Goal: Transaction & Acquisition: Purchase product/service

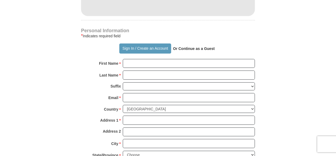
scroll to position [375, 0]
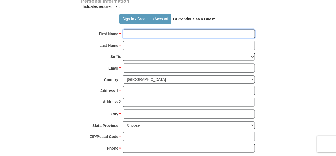
click at [136, 34] on input "First Name *" at bounding box center [189, 33] width 132 height 9
type input "[PERSON_NAME]"
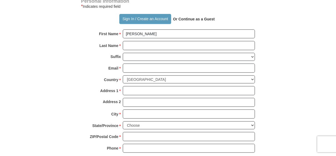
type input "180"
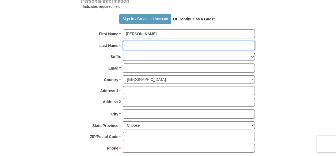
type input "[PERSON_NAME]"
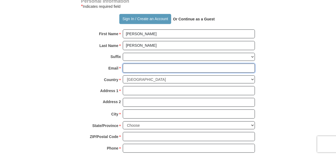
type input "[EMAIL_ADDRESS][DOMAIN_NAME]"
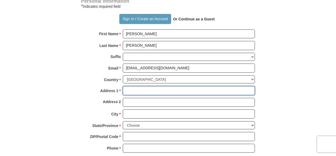
type input "[STREET_ADDRESS]"
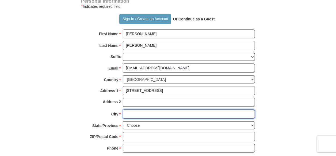
type input "Awendaw"
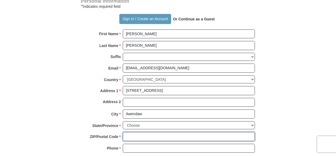
type input "29429"
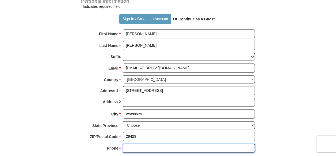
type input "8439283327"
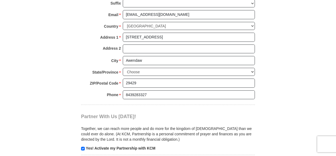
scroll to position [428, 0]
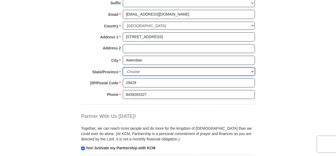
click at [151, 68] on select "Choose [US_STATE] [US_STATE] [US_STATE] [US_STATE] [US_STATE] Armed Forces Amer…" at bounding box center [189, 71] width 132 height 8
select select "SC"
click at [123, 67] on select "Choose [US_STATE] [US_STATE] [US_STATE] [US_STATE] [US_STATE] Armed Forces Amer…" at bounding box center [189, 71] width 132 height 8
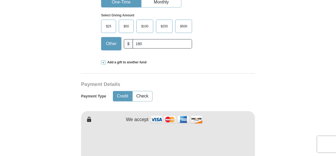
scroll to position [187, 0]
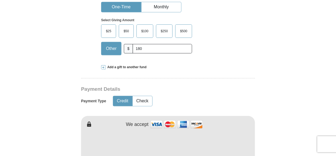
click at [143, 32] on span "$100" at bounding box center [145, 31] width 13 height 8
click at [0, 0] on input "$100" at bounding box center [0, 0] width 0 height 0
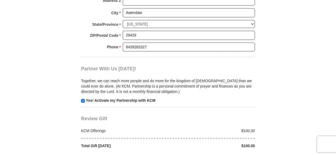
scroll to position [535, 0]
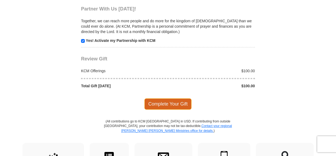
click at [183, 102] on span "Complete Your Gift" at bounding box center [168, 103] width 47 height 11
